Goal: Transaction & Acquisition: Purchase product/service

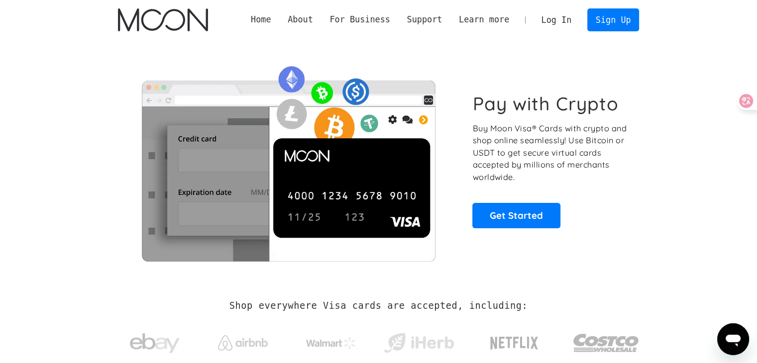
click at [551, 30] on link "Log In" at bounding box center [556, 20] width 47 height 22
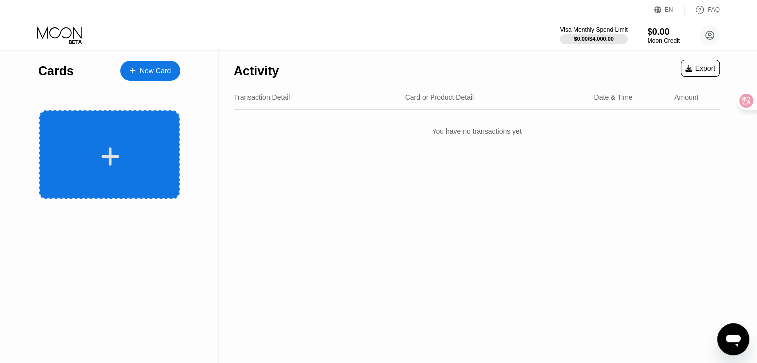
click at [121, 165] on div at bounding box center [110, 156] width 123 height 22
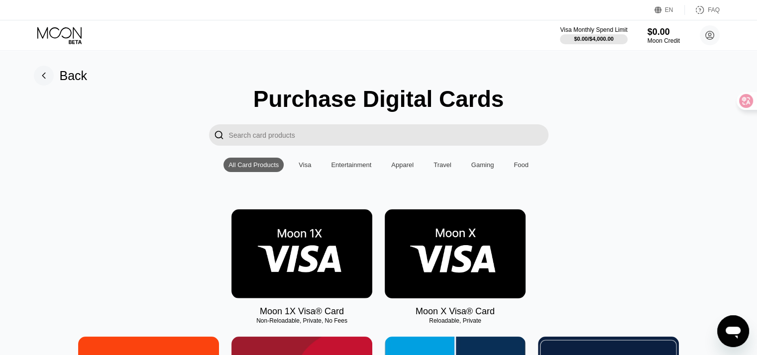
click at [338, 278] on img at bounding box center [301, 253] width 141 height 89
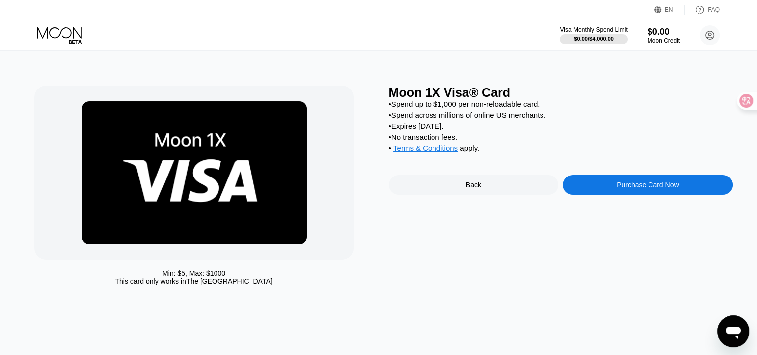
click at [617, 189] on div "Purchase Card Now" at bounding box center [647, 185] width 62 height 8
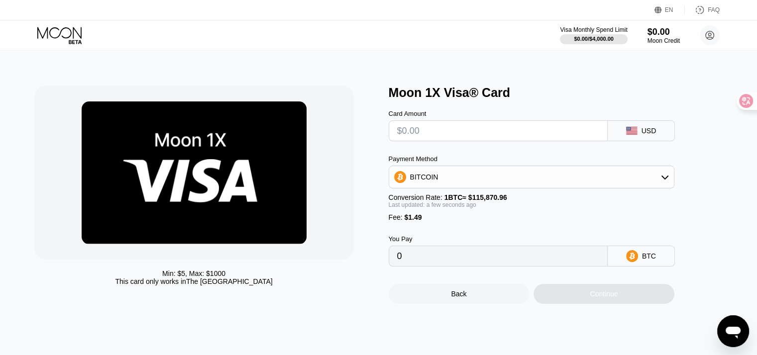
click at [502, 176] on div "BITCOIN" at bounding box center [531, 177] width 285 height 20
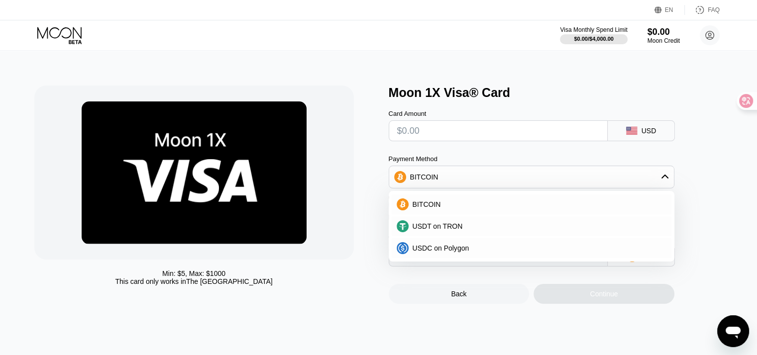
click at [467, 259] on div "USDC on Polygon" at bounding box center [532, 248] width 286 height 22
click at [465, 251] on span "USDC on Polygon" at bounding box center [440, 248] width 57 height 8
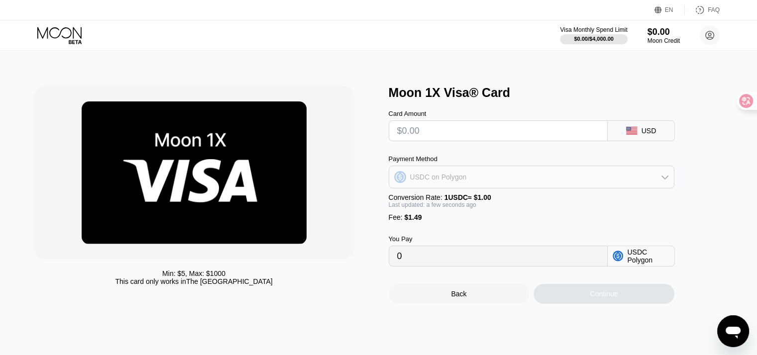
click at [517, 187] on div "USDC on Polygon" at bounding box center [531, 177] width 285 height 20
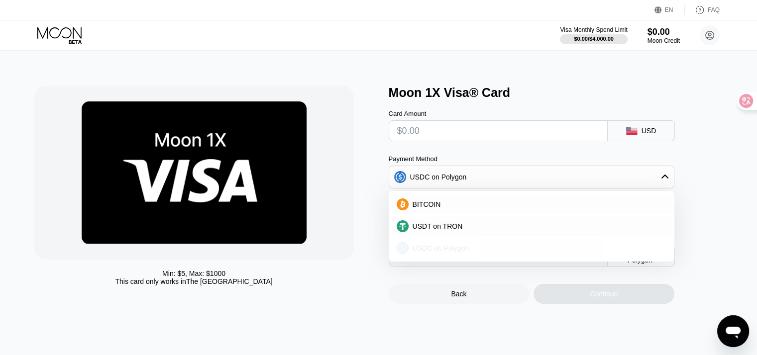
click at [448, 248] on span "USDC on Polygon" at bounding box center [440, 248] width 57 height 8
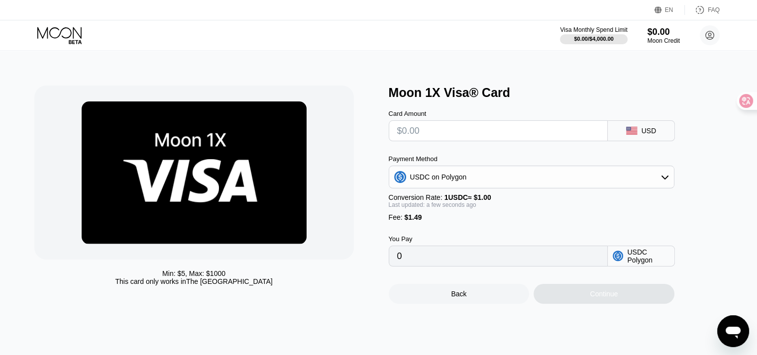
click at [432, 266] on input "0" at bounding box center [498, 256] width 202 height 20
click at [433, 266] on input "0" at bounding box center [498, 256] width 202 height 20
click at [413, 266] on input "0" at bounding box center [498, 256] width 202 height 20
click at [416, 130] on input "text" at bounding box center [498, 131] width 202 height 20
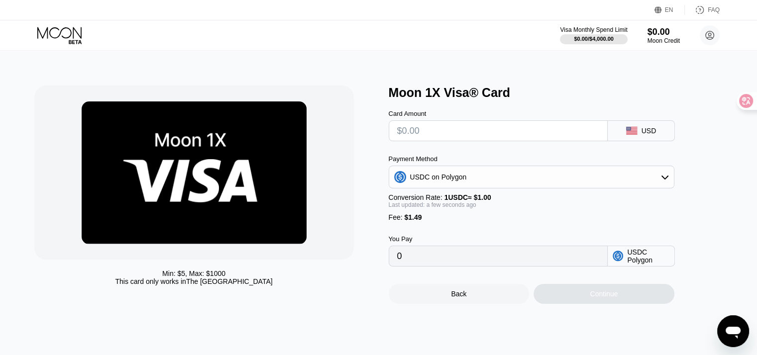
type input "$3"
type input "4.49000000"
type input "0"
type input "$5"
type input "6.49000000"
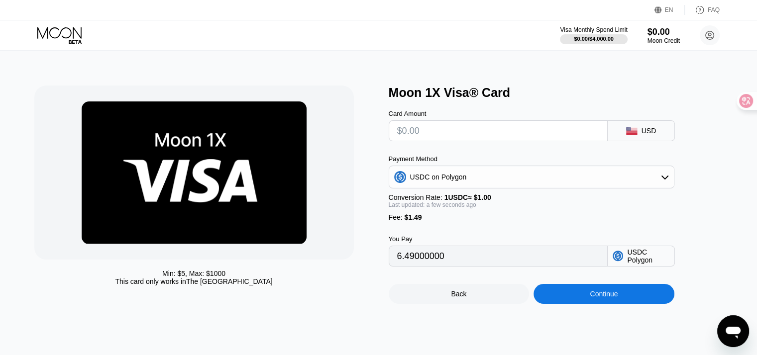
type input "0"
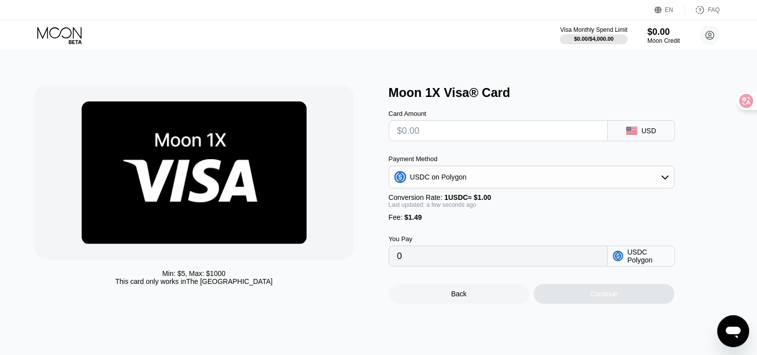
type input "$4"
type input "5.49000000"
type input "0"
type input "$5"
type input "6.49000000"
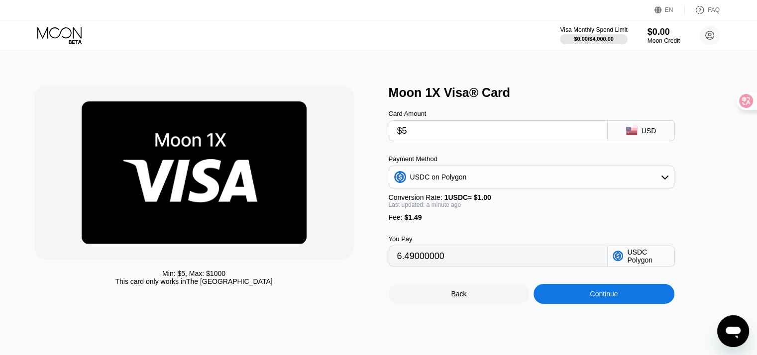
type input "$5"
click at [605, 298] on div "Continue" at bounding box center [603, 294] width 28 height 8
click at [586, 304] on div "Continue" at bounding box center [603, 294] width 141 height 20
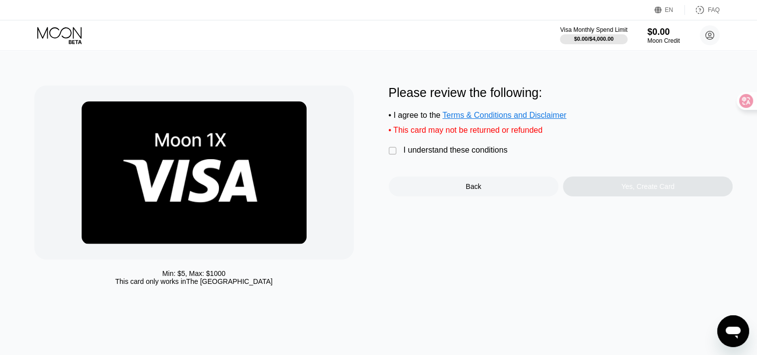
click at [395, 156] on div "" at bounding box center [394, 151] width 10 height 10
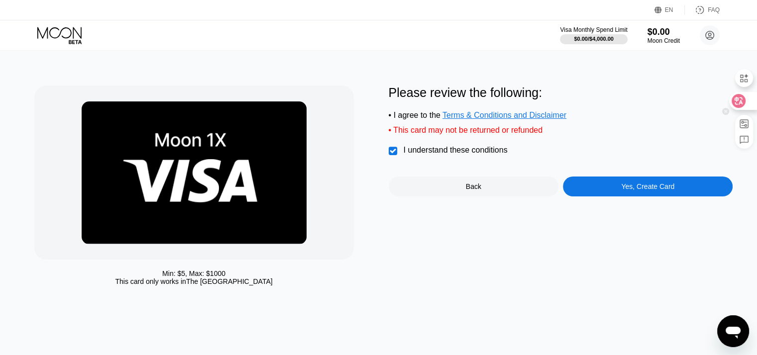
click at [740, 98] on icon at bounding box center [738, 101] width 10 height 10
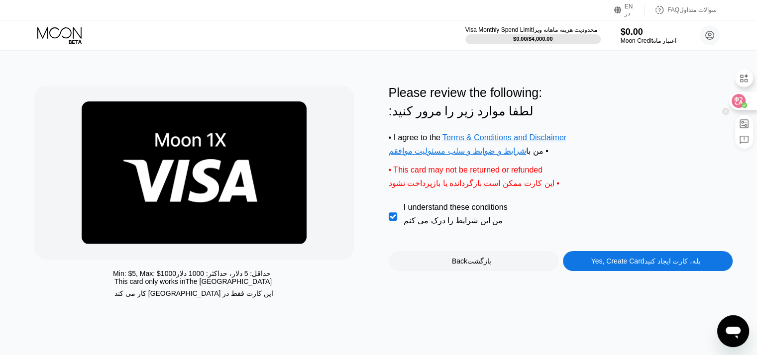
click at [741, 100] on icon at bounding box center [738, 101] width 10 height 10
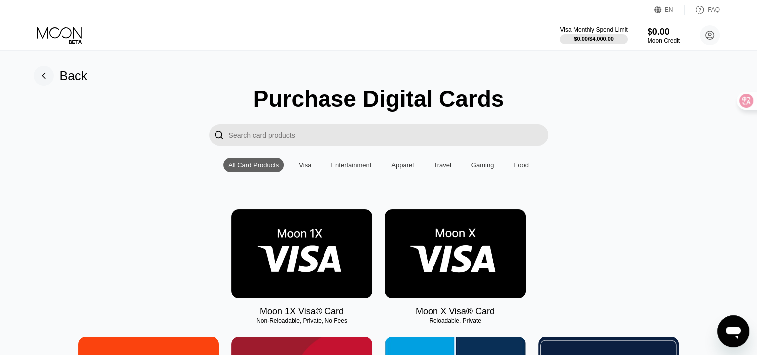
click at [432, 297] on img at bounding box center [455, 253] width 141 height 89
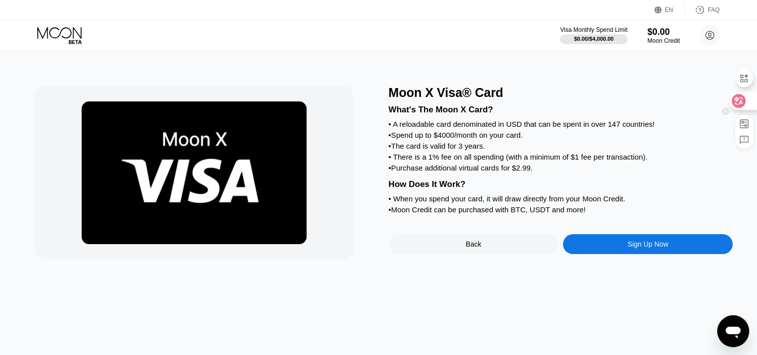
click at [749, 104] on div at bounding box center [742, 101] width 27 height 18
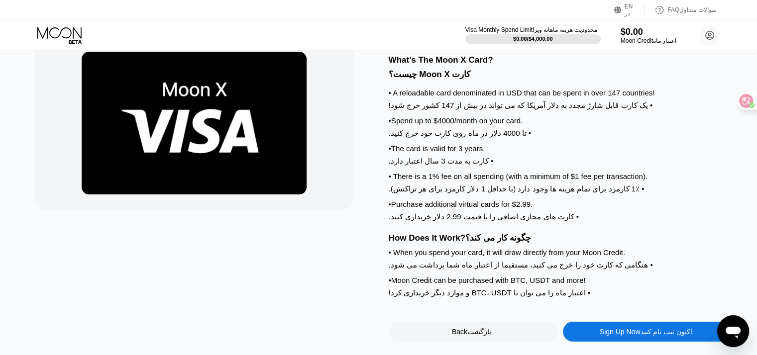
scroll to position [99, 0]
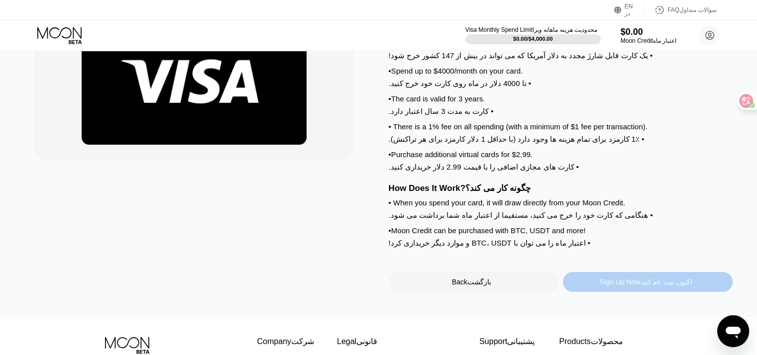
click at [589, 292] on div "Sign Up Now اکنون ثبت نام کنید" at bounding box center [648, 282] width 170 height 20
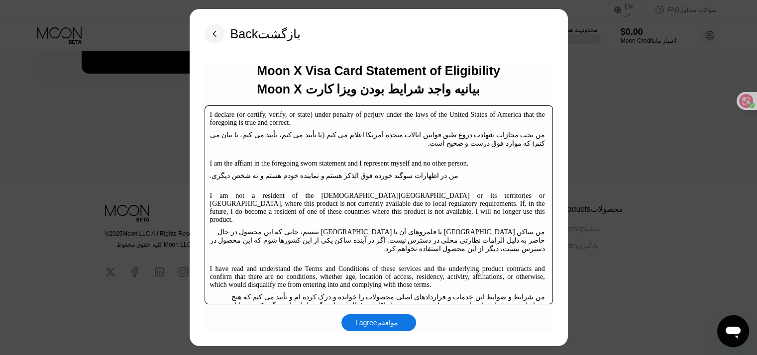
scroll to position [175, 0]
click at [741, 98] on icon at bounding box center [738, 101] width 8 height 8
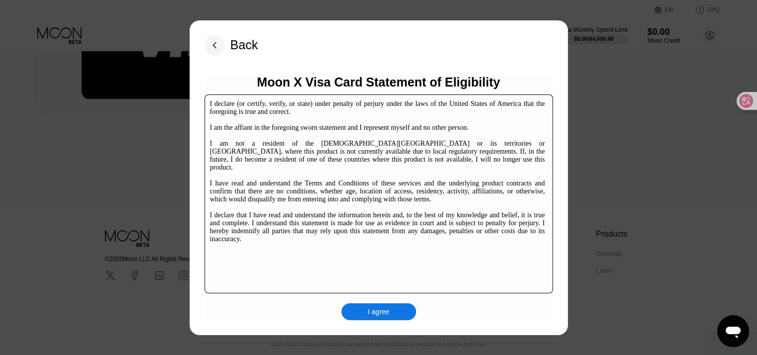
scroll to position [151, 0]
click at [396, 308] on div "I agree" at bounding box center [378, 311] width 75 height 17
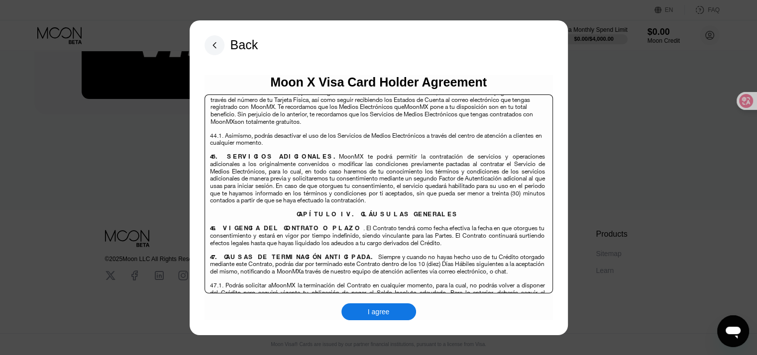
scroll to position [6453, 0]
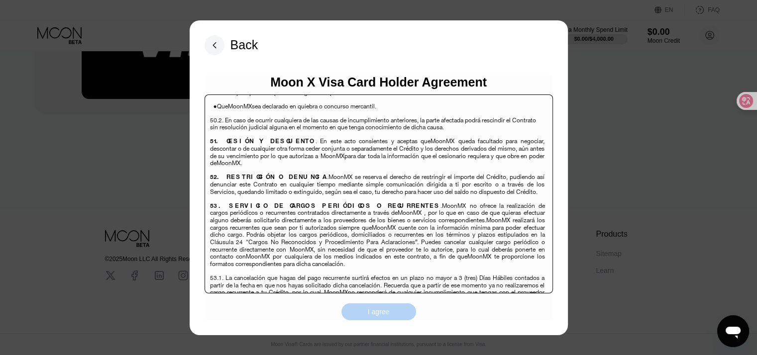
click at [395, 311] on div "I agree" at bounding box center [378, 311] width 75 height 17
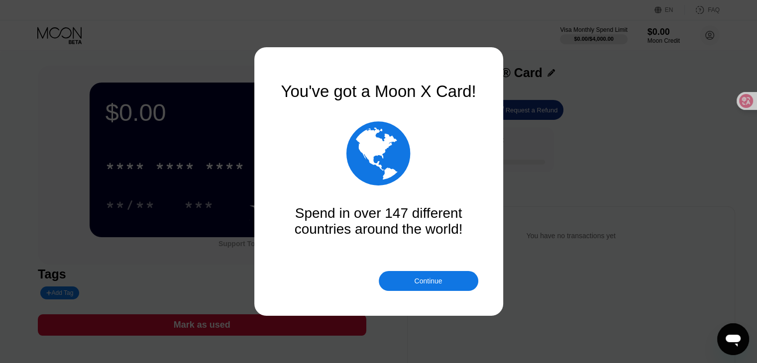
click at [398, 292] on div at bounding box center [382, 181] width 764 height 363
click at [400, 282] on div "Continue" at bounding box center [428, 281] width 99 height 20
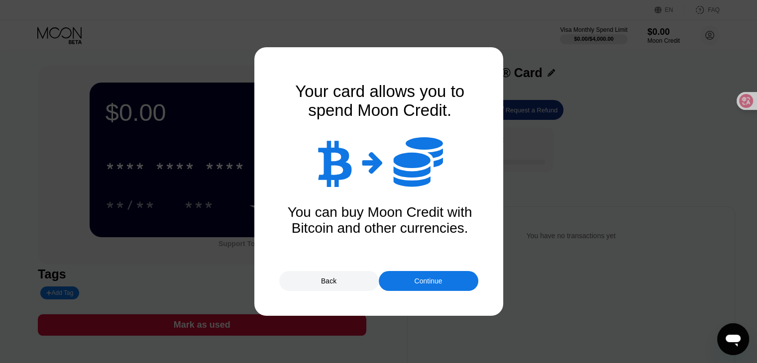
click at [400, 282] on div "Continue" at bounding box center [428, 281] width 99 height 20
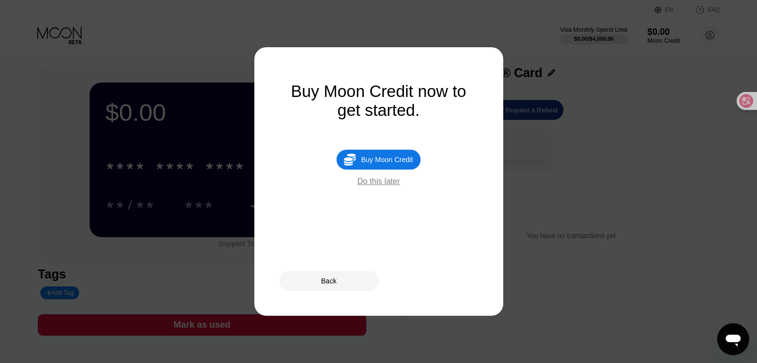
click at [330, 277] on div "Back" at bounding box center [328, 281] width 15 height 8
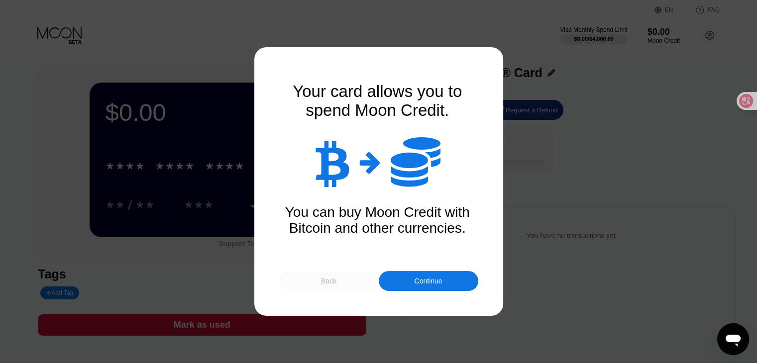
click at [300, 287] on div "Back" at bounding box center [328, 281] width 99 height 20
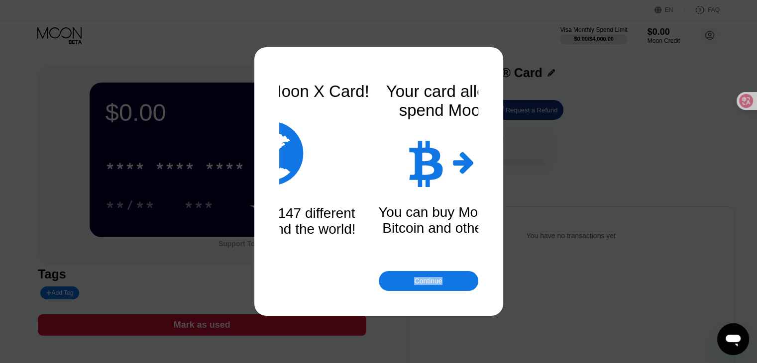
click at [300, 287] on div "Continue" at bounding box center [378, 281] width 199 height 20
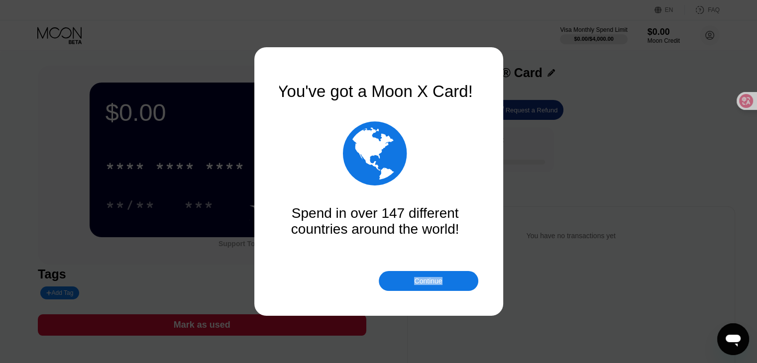
click at [294, 286] on div at bounding box center [294, 286] width 0 height 0
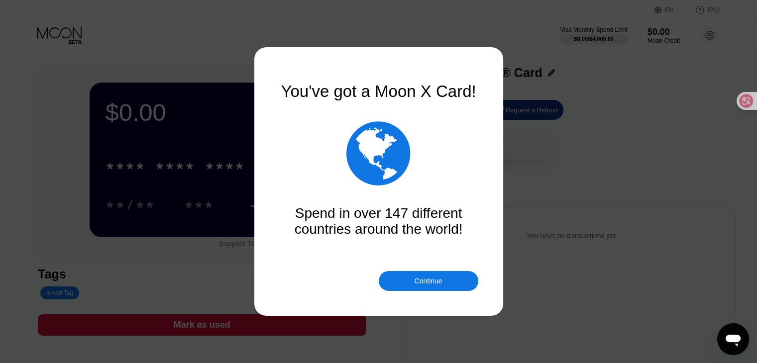
click at [175, 247] on div at bounding box center [382, 181] width 764 height 363
click at [649, 124] on div at bounding box center [382, 181] width 764 height 363
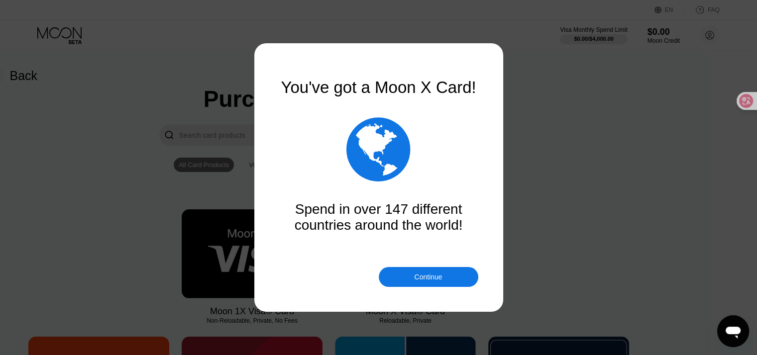
drag, startPoint x: 568, startPoint y: 168, endPoint x: 520, endPoint y: 202, distance: 58.5
click at [568, 169] on div at bounding box center [382, 181] width 764 height 363
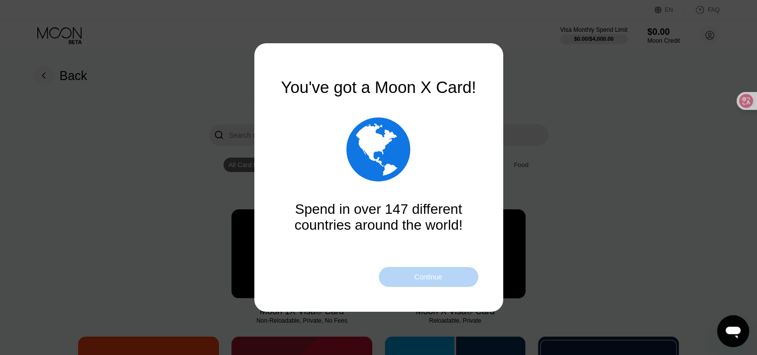
click at [464, 271] on div "Continue" at bounding box center [428, 277] width 99 height 20
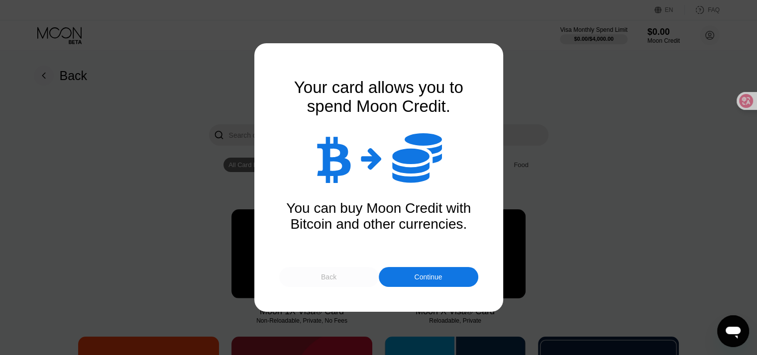
click at [338, 287] on div "Back" at bounding box center [328, 277] width 99 height 20
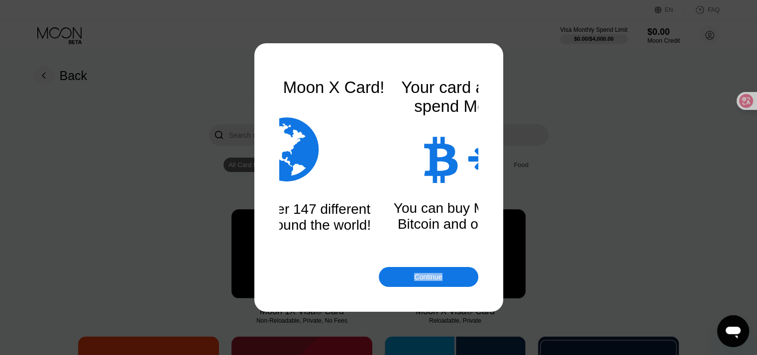
click at [338, 287] on div "Continue" at bounding box center [378, 277] width 199 height 20
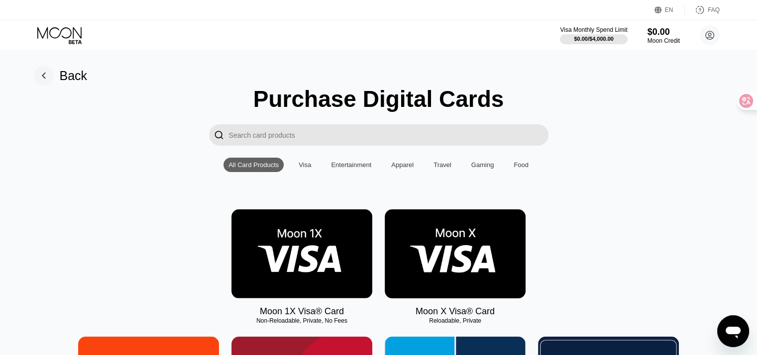
click at [322, 241] on img at bounding box center [301, 253] width 141 height 89
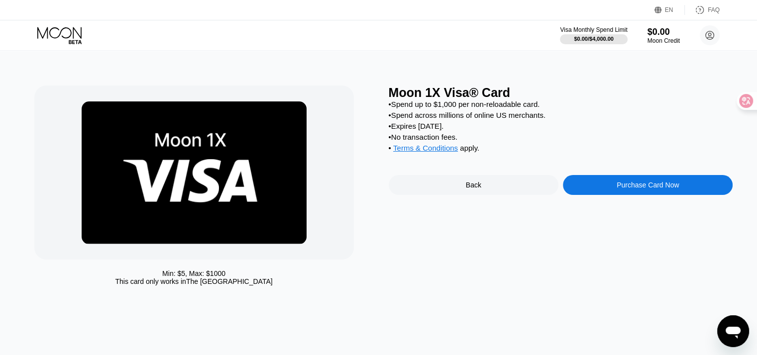
click at [415, 141] on div "• No transaction fees." at bounding box center [561, 137] width 344 height 8
click at [450, 119] on div "• Spend across millions of online US merchants." at bounding box center [561, 115] width 344 height 8
click at [487, 119] on div "• Spend across millions of online US merchants." at bounding box center [561, 115] width 344 height 8
drag, startPoint x: 402, startPoint y: 120, endPoint x: 527, endPoint y: 120, distance: 124.9
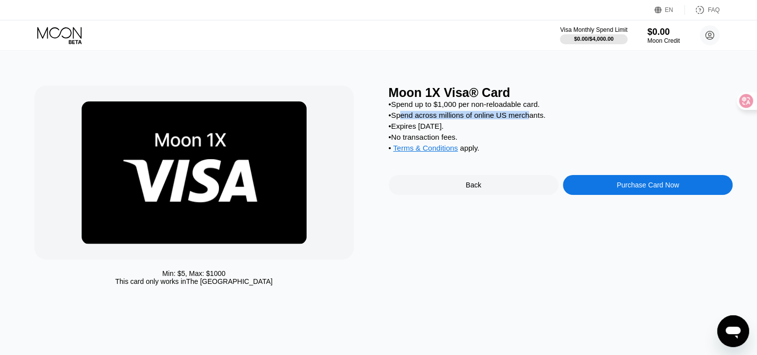
click at [527, 119] on div "• Spend across millions of online US merchants." at bounding box center [561, 115] width 344 height 8
click at [551, 119] on div "• Spend across millions of online US merchants." at bounding box center [561, 115] width 344 height 8
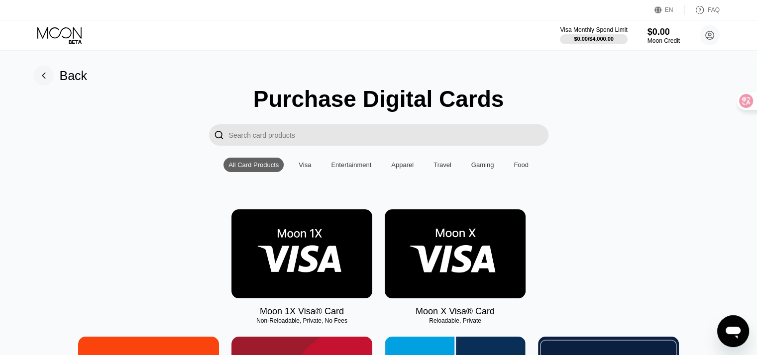
click at [413, 246] on img at bounding box center [455, 253] width 141 height 89
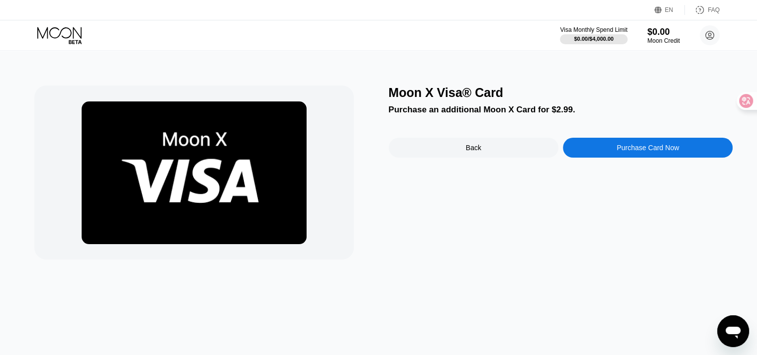
click at [437, 110] on div "Purchase an additional Moon X Card for $2.99." at bounding box center [561, 110] width 344 height 10
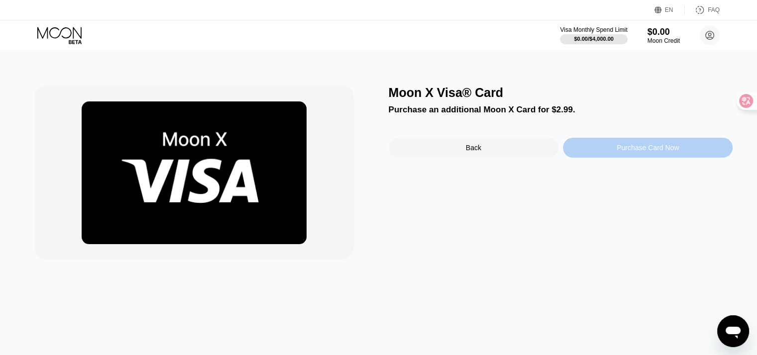
click at [593, 151] on div "Purchase Card Now" at bounding box center [648, 148] width 170 height 20
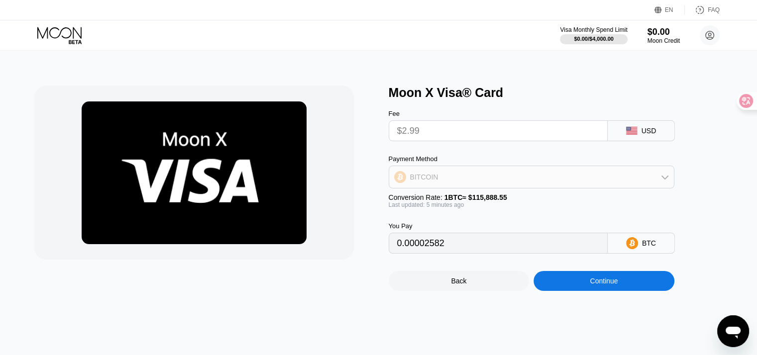
click at [506, 186] on div "BITCOIN" at bounding box center [531, 177] width 285 height 20
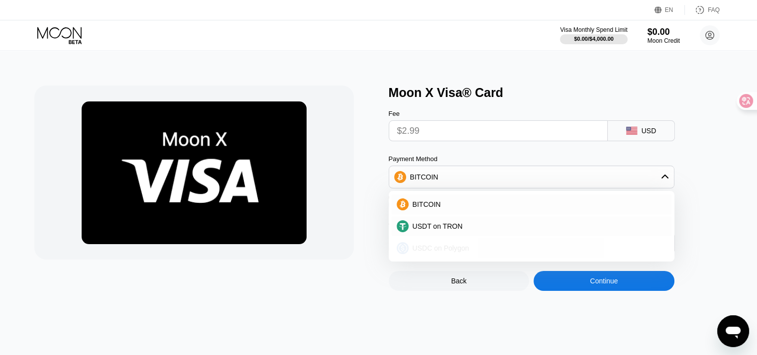
click at [473, 245] on div "USDC on Polygon" at bounding box center [532, 248] width 280 height 20
type input "2.99000000"
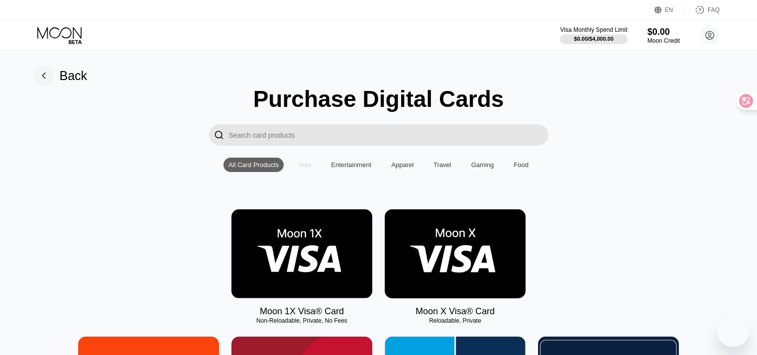
click at [302, 169] on div "Visa" at bounding box center [304, 164] width 12 height 7
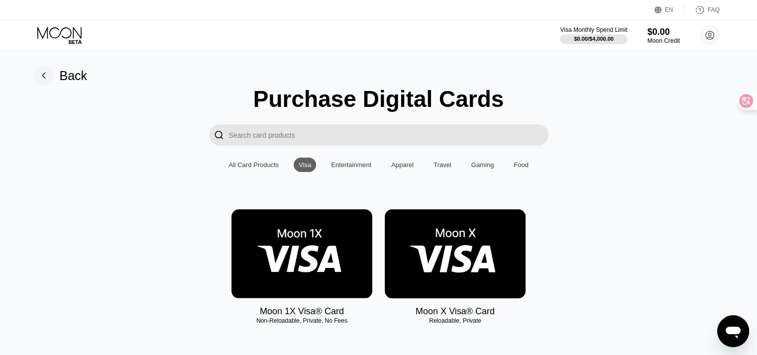
drag, startPoint x: 447, startPoint y: 208, endPoint x: 199, endPoint y: 150, distance: 254.6
click at [189, 146] on div "" at bounding box center [378, 134] width 734 height 21
click at [377, 172] on div "All Card Products Visa Entertainment Apparel Travel Gaming Food" at bounding box center [378, 165] width 310 height 14
click at [411, 172] on div "Apparel" at bounding box center [402, 165] width 32 height 14
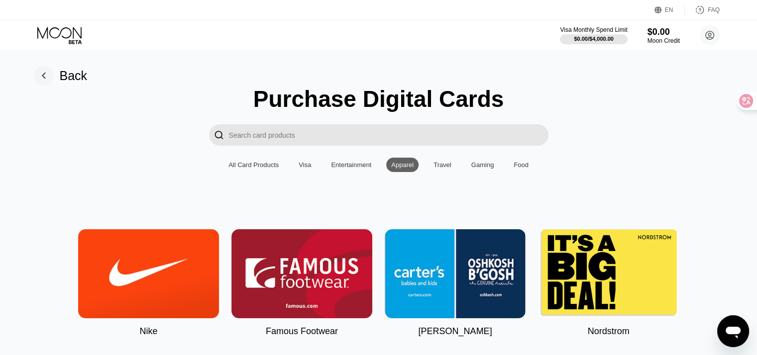
click at [482, 169] on div "Gaming" at bounding box center [482, 164] width 23 height 7
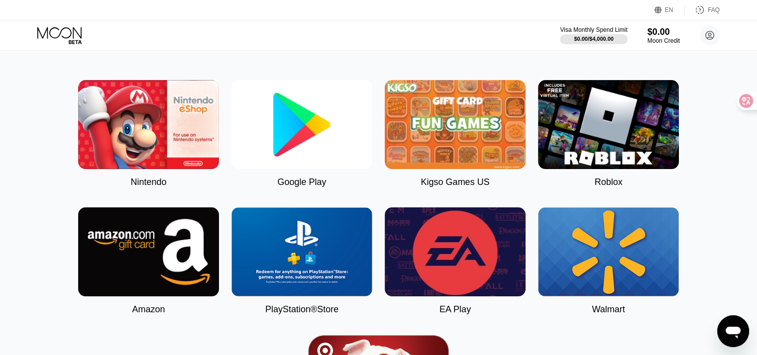
scroll to position [99, 0]
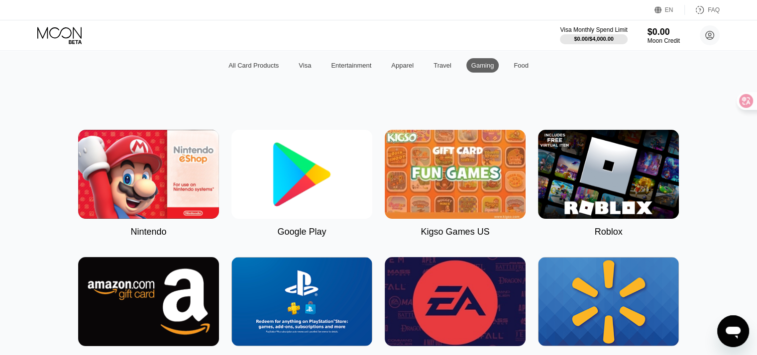
drag, startPoint x: 271, startPoint y: 75, endPoint x: 266, endPoint y: 70, distance: 6.7
click at [271, 73] on div "All Card Products" at bounding box center [253, 65] width 60 height 14
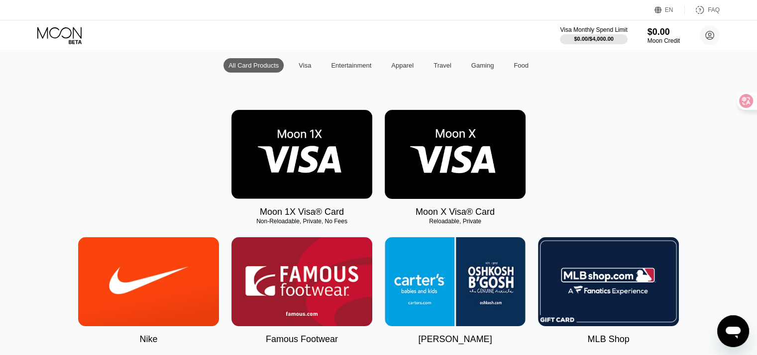
click at [335, 208] on div "Moon 1X Visa® Card Non-Reloadable, Private, No Fees" at bounding box center [301, 163] width 141 height 107
click at [355, 175] on img at bounding box center [301, 154] width 141 height 89
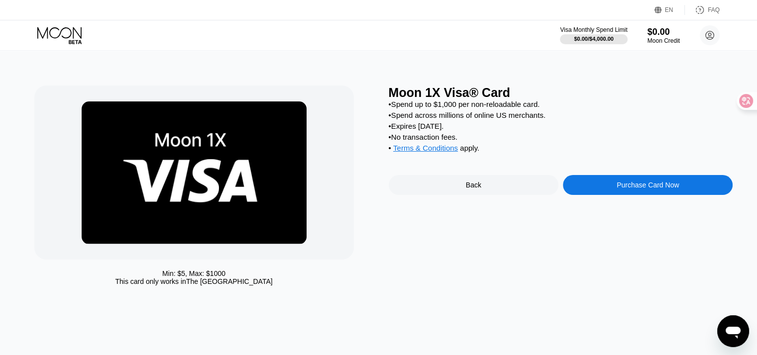
click at [612, 195] on div "Purchase Card Now" at bounding box center [648, 185] width 170 height 20
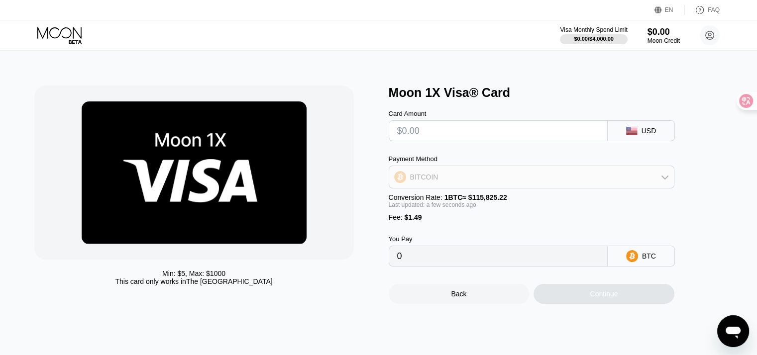
click at [521, 180] on div "BITCOIN" at bounding box center [531, 177] width 285 height 20
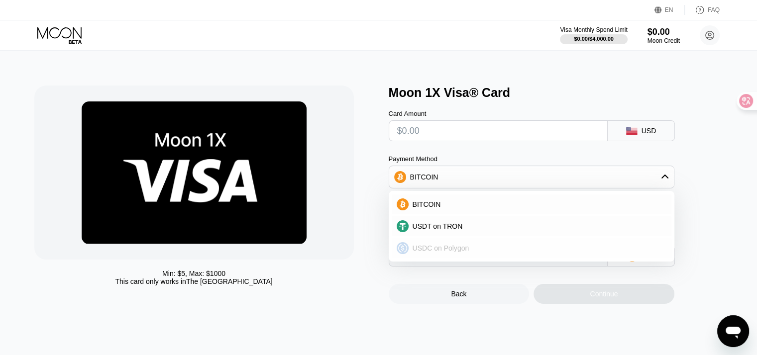
click at [456, 252] on span "USDC on Polygon" at bounding box center [440, 248] width 57 height 8
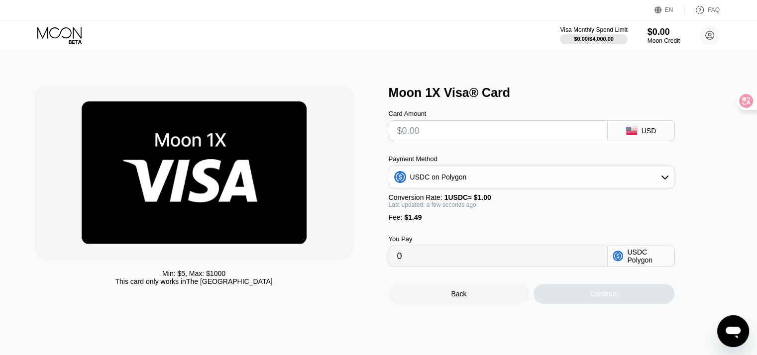
click at [499, 138] on input "text" at bounding box center [498, 131] width 202 height 20
type input "$5"
type input "6.49000000"
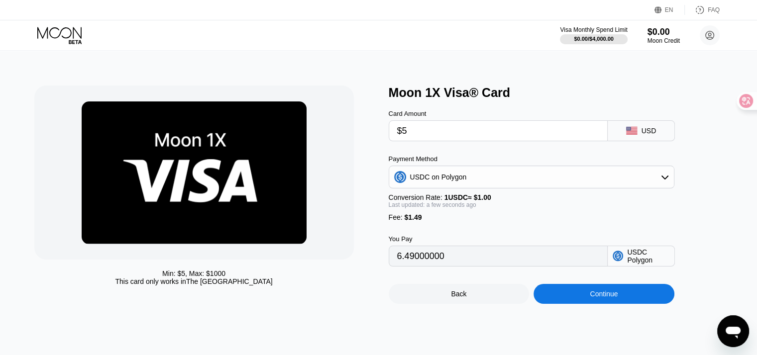
type input "$5"
click at [591, 304] on div "Continue" at bounding box center [603, 294] width 141 height 20
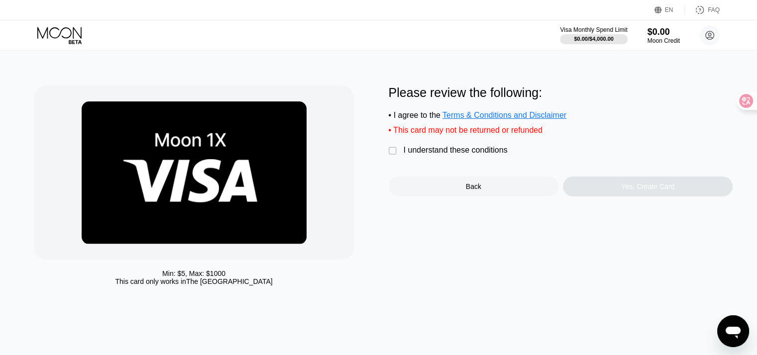
click at [390, 156] on div "" at bounding box center [394, 151] width 10 height 10
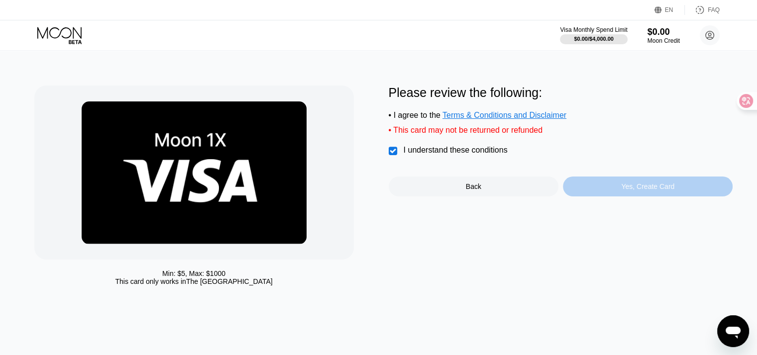
click at [610, 189] on div "Yes, Create Card" at bounding box center [648, 187] width 170 height 20
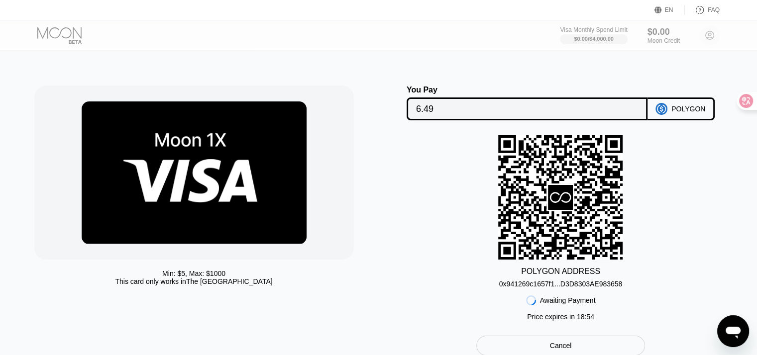
click at [565, 288] on div "0x941269c1657f1...D3D8303AE983658" at bounding box center [560, 284] width 123 height 8
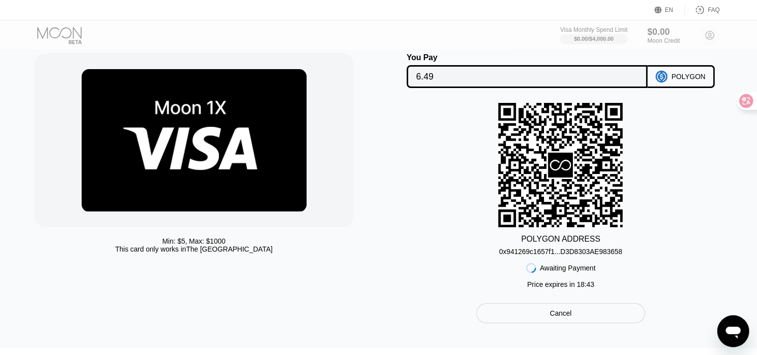
scroll to position [50, 0]
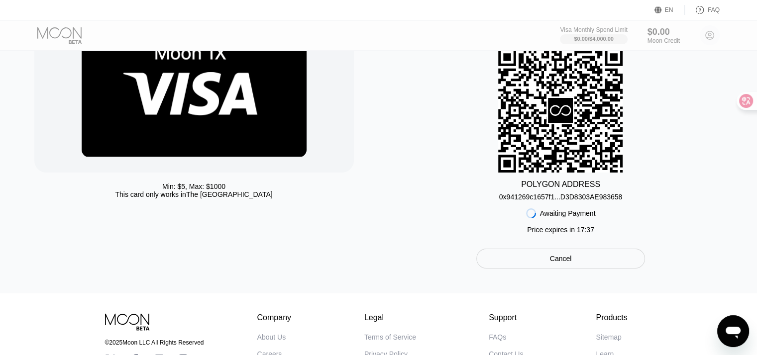
scroll to position [99, 0]
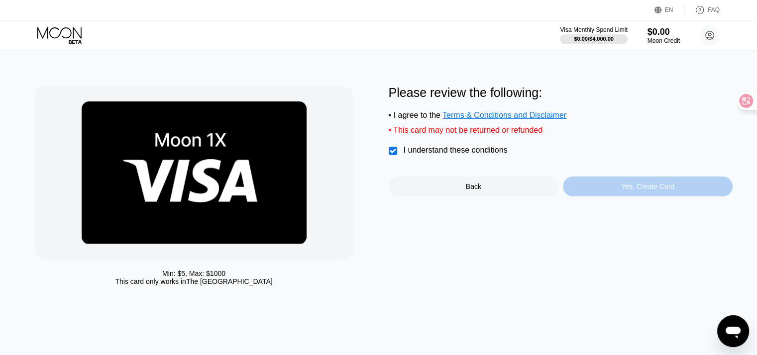
click at [638, 190] on div "Yes, Create Card" at bounding box center [647, 187] width 53 height 8
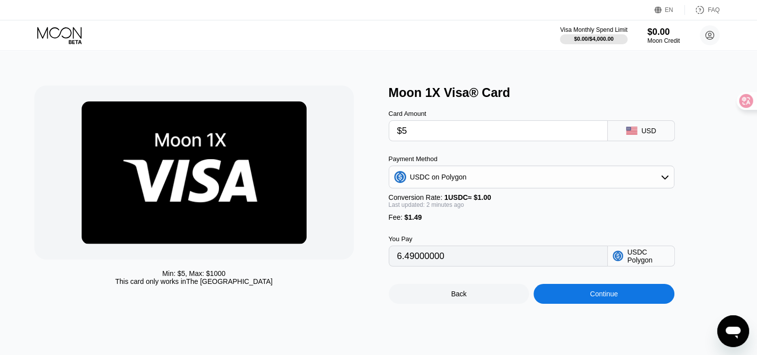
click at [497, 176] on div "USDC on Polygon" at bounding box center [531, 177] width 285 height 20
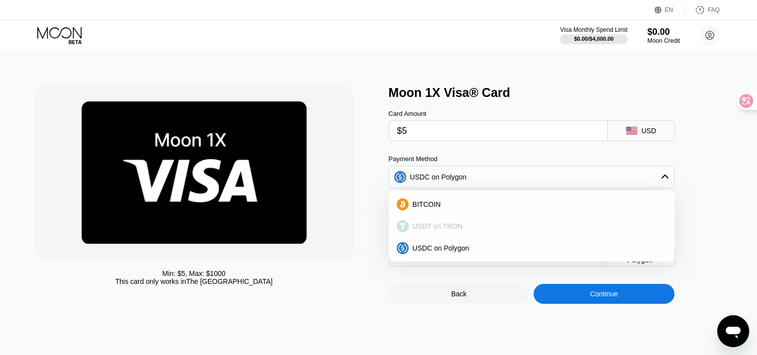
click at [486, 227] on div "USDT on TRON" at bounding box center [537, 226] width 258 height 8
type input "6.56"
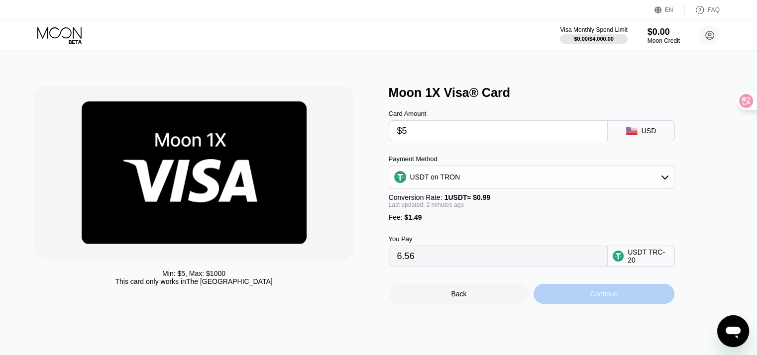
click at [575, 304] on div "Continue" at bounding box center [603, 294] width 141 height 20
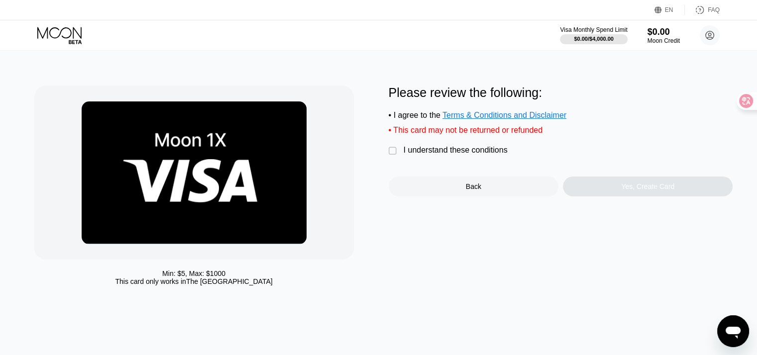
click at [393, 156] on div "" at bounding box center [394, 151] width 10 height 10
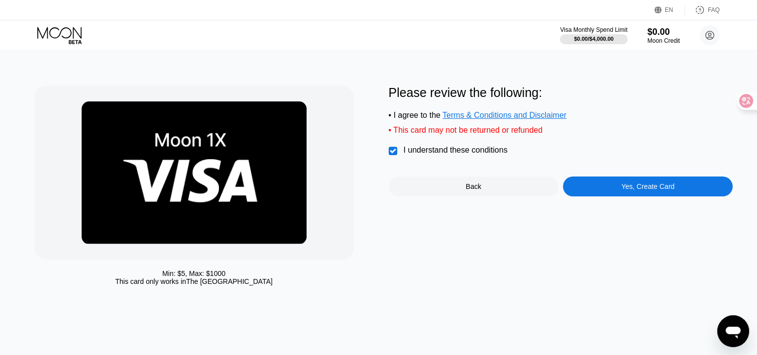
click at [591, 192] on div "Yes, Create Card" at bounding box center [648, 187] width 170 height 20
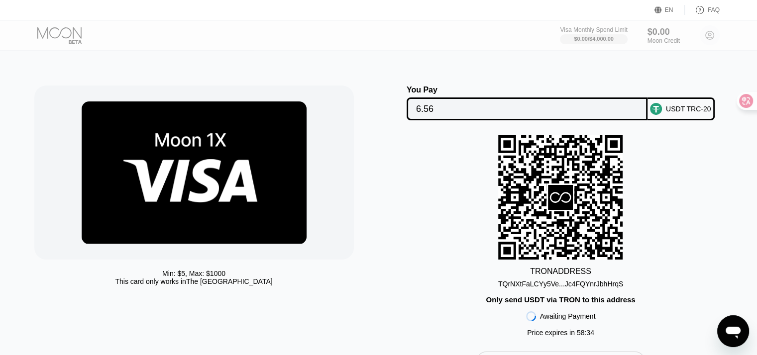
click at [586, 288] on div "TQrNXtFaLCYy5Ve...Jc4FQYnrJbhHrqS" at bounding box center [560, 284] width 125 height 8
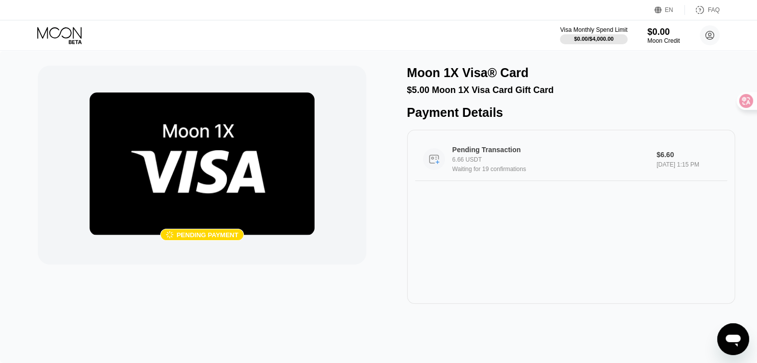
click at [607, 173] on div "Waiting for 19 confirmations" at bounding box center [553, 169] width 203 height 7
click at [207, 225] on img at bounding box center [202, 164] width 225 height 143
click at [204, 232] on div "Pending payment" at bounding box center [208, 234] width 62 height 7
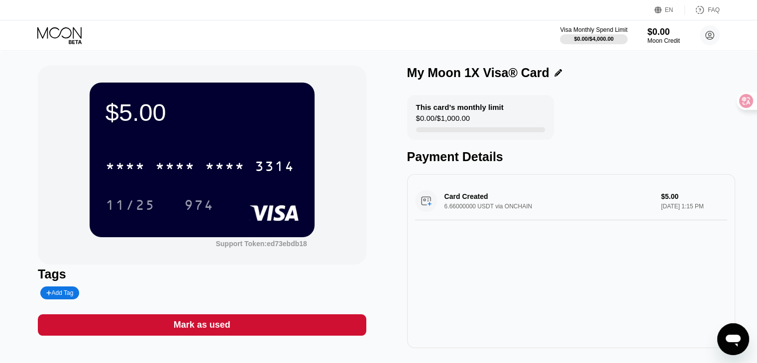
click at [259, 183] on div "* * * * * * * * * * * * 3314 11/25 974" at bounding box center [201, 175] width 193 height 59
drag, startPoint x: 247, startPoint y: 168, endPoint x: 173, endPoint y: 135, distance: 80.6
click at [179, 136] on div "$5.00 * * * * * * * * * * * * 3314 11/25 974" at bounding box center [202, 160] width 225 height 154
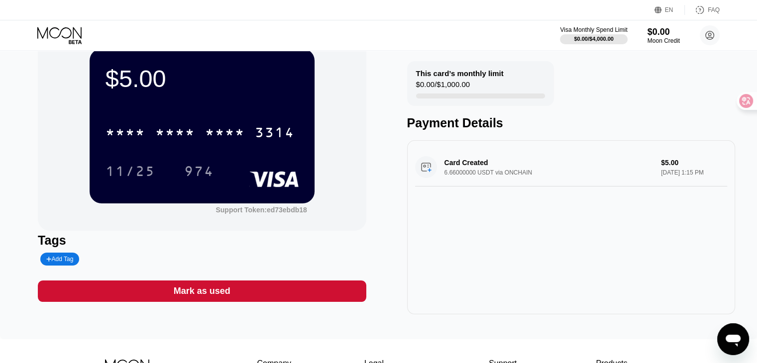
scroll to position [50, 0]
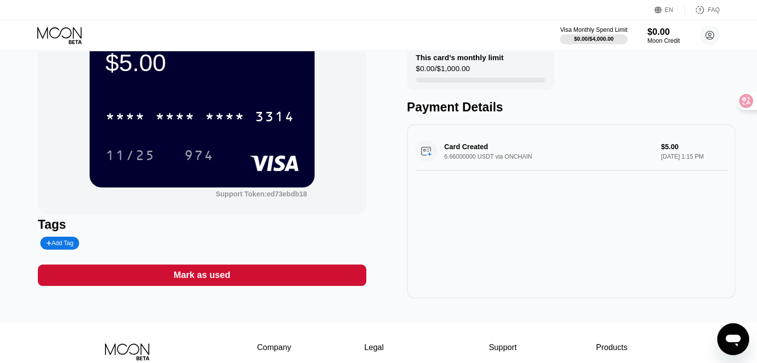
click at [279, 181] on div "$5.00 * * * * * * * * * * * * 3314 11/25 974" at bounding box center [202, 110] width 225 height 154
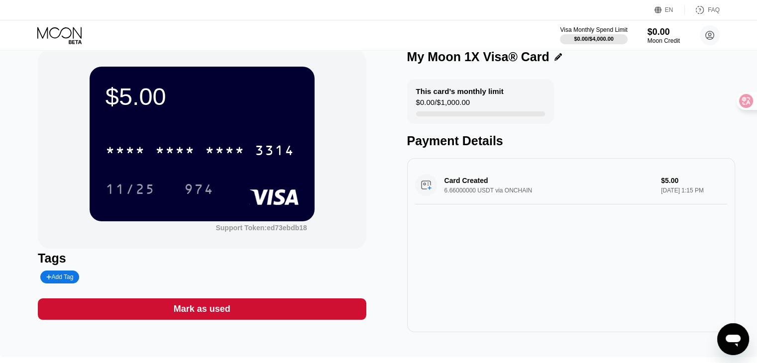
scroll to position [0, 0]
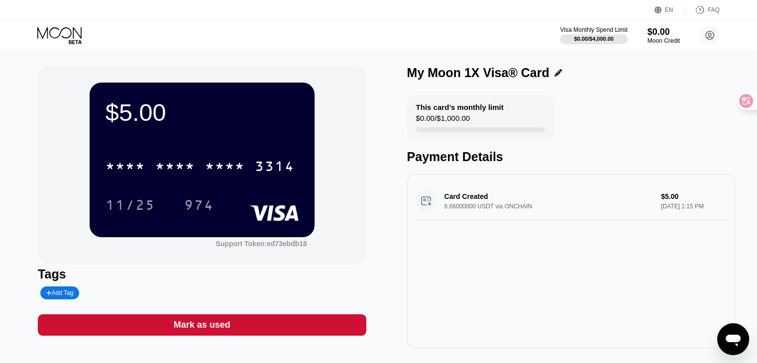
click at [181, 138] on div "$5.00 * * * * * * * * * * * * 3314 11/25 974" at bounding box center [202, 160] width 225 height 154
click at [708, 31] on icon at bounding box center [709, 35] width 8 height 8
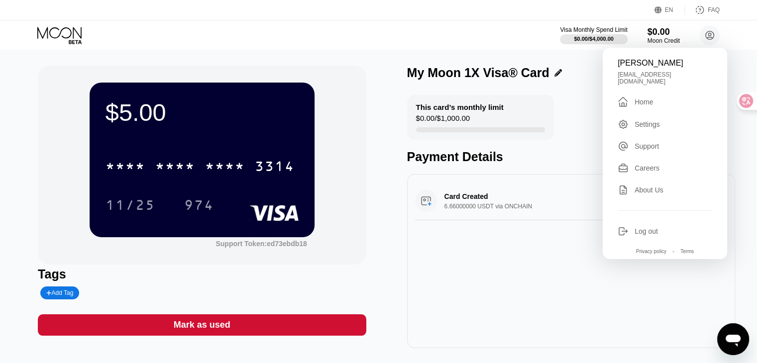
click at [325, 145] on div "$5.00 * * * * * * * * * * * * 3314 11/25 974 Support Token: ed73ebdb18" at bounding box center [202, 165] width 328 height 199
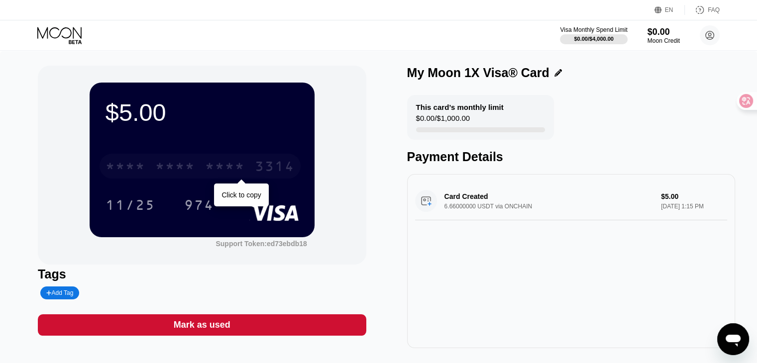
click at [223, 179] on div "* * * * * * * * * * * * 3314" at bounding box center [199, 166] width 201 height 25
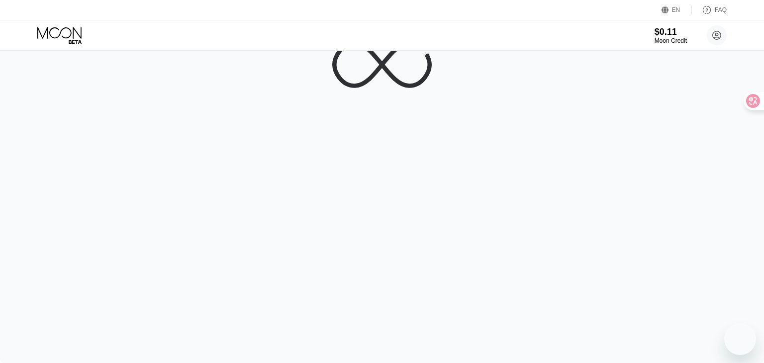
click at [271, 202] on div at bounding box center [382, 181] width 764 height 363
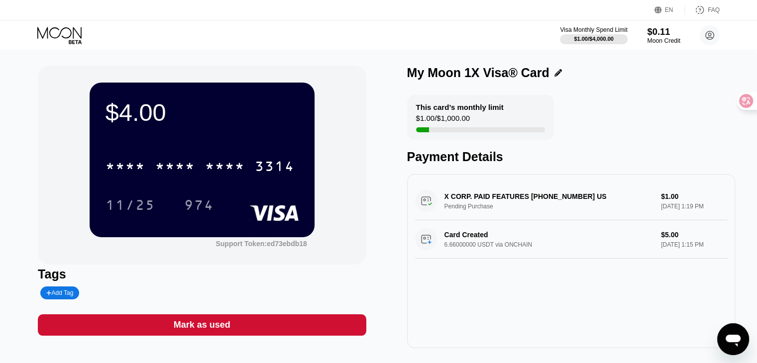
click at [667, 42] on div "Moon Credit" at bounding box center [663, 40] width 33 height 7
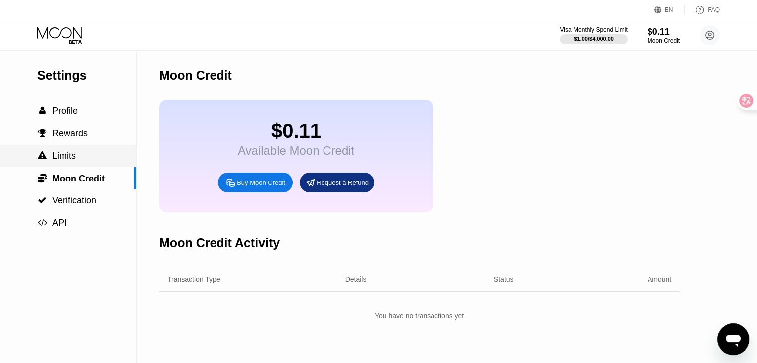
click at [84, 153] on div " Limits" at bounding box center [68, 156] width 136 height 10
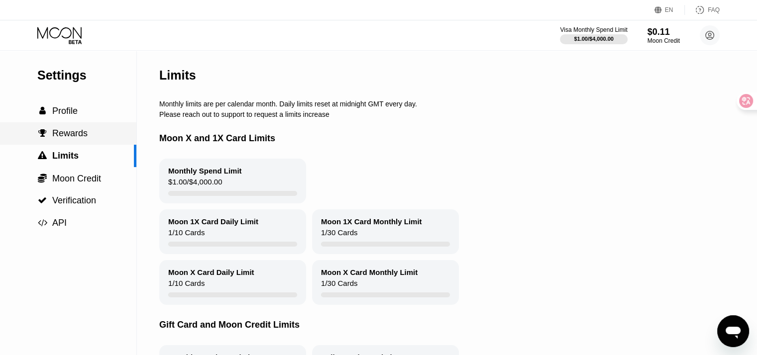
click at [84, 138] on span "Rewards" at bounding box center [69, 133] width 35 height 10
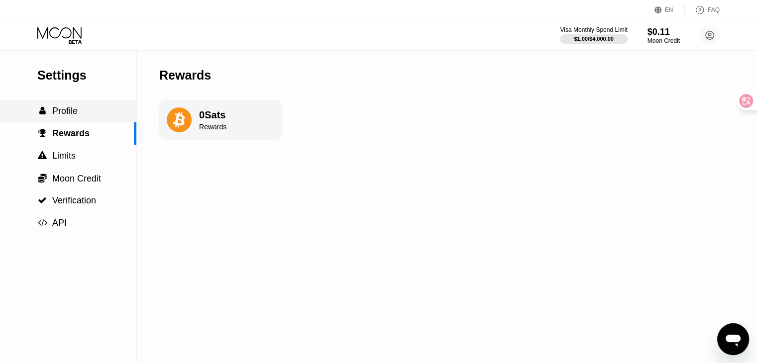
click at [85, 116] on div " Profile" at bounding box center [68, 111] width 136 height 10
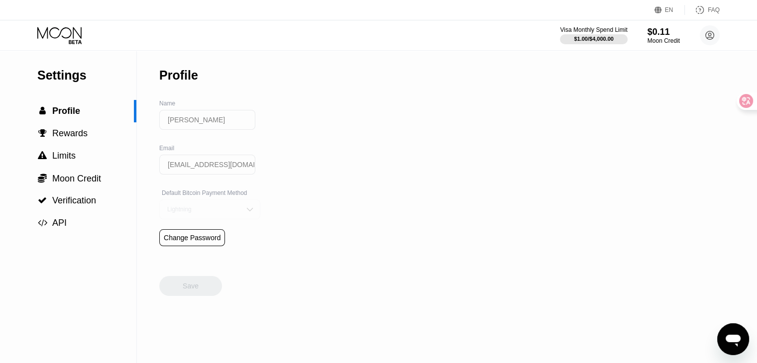
click at [181, 213] on div "Lightning" at bounding box center [202, 209] width 75 height 7
click at [285, 211] on div "Settings  Profile  Rewards  Limits  Moon Credit  Verification  API Profil…" at bounding box center [378, 207] width 757 height 312
click at [384, 171] on div "Settings  Profile  Rewards  Limits  Moon Credit  Verification  API Profil…" at bounding box center [378, 207] width 757 height 312
click at [67, 201] on span "Verification" at bounding box center [74, 201] width 44 height 10
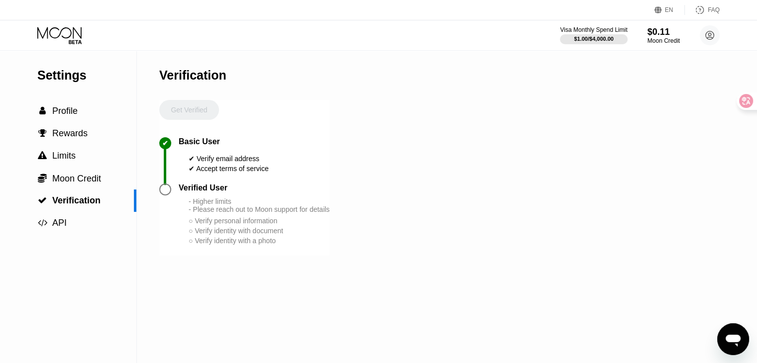
click at [191, 201] on div "Verified User - Higher limits - Please reach out to Moon support for details ○ …" at bounding box center [254, 215] width 151 height 62
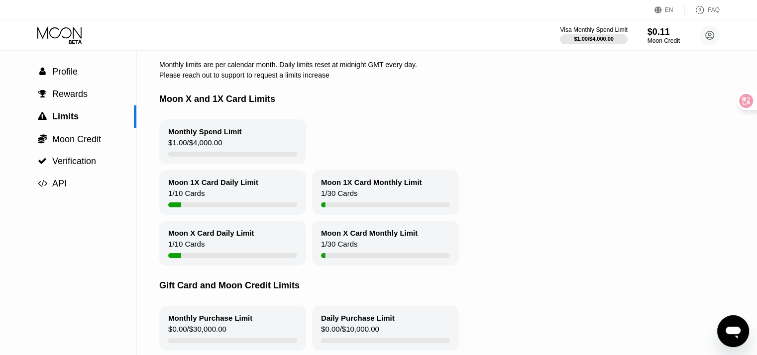
scroll to position [20, 0]
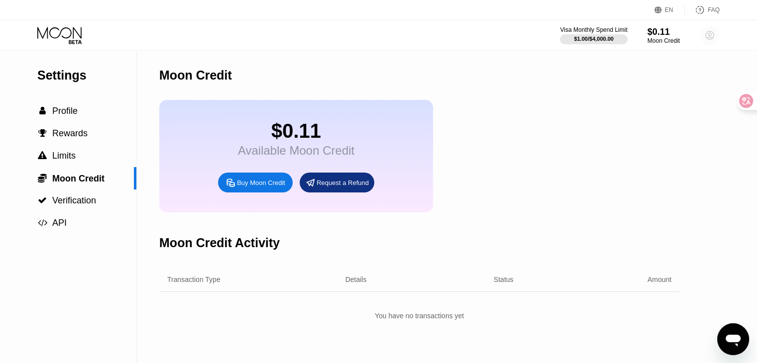
click at [709, 37] on icon at bounding box center [709, 35] width 5 height 5
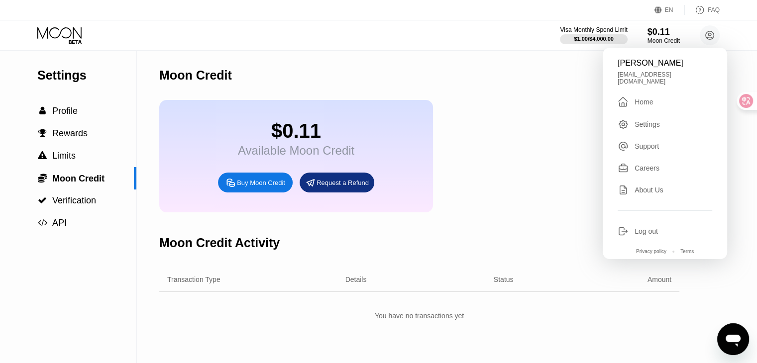
click at [641, 100] on div "Home" at bounding box center [643, 102] width 18 height 8
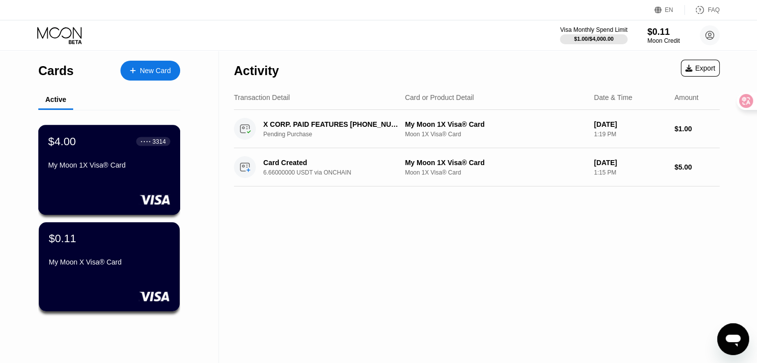
click at [107, 173] on div "My Moon 1X Visa® Card" at bounding box center [109, 167] width 122 height 12
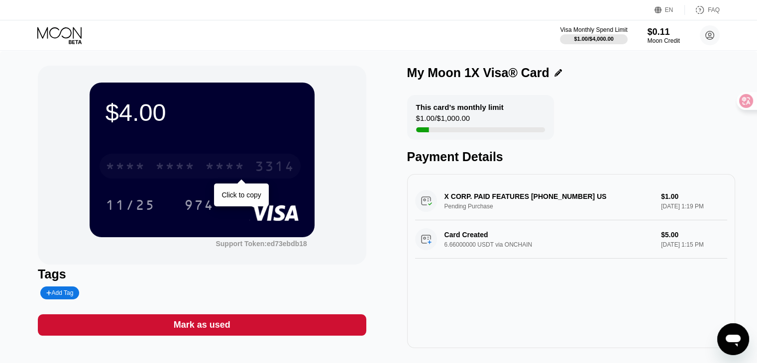
click at [248, 174] on div "* * * * * * * * * * * * 3314" at bounding box center [199, 166] width 201 height 25
